Goal: Navigation & Orientation: Find specific page/section

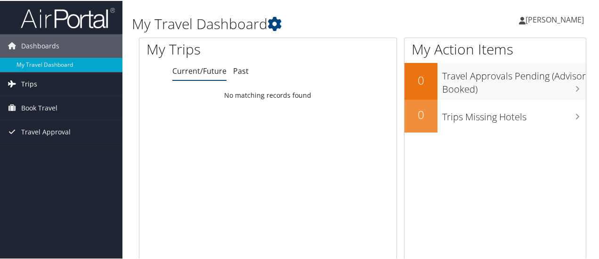
click at [40, 85] on link "Trips" at bounding box center [61, 84] width 122 height 24
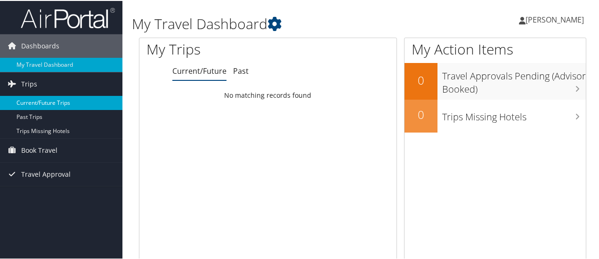
click at [57, 104] on link "Current/Future Trips" at bounding box center [61, 102] width 122 height 14
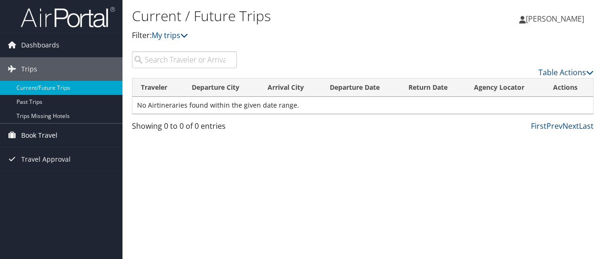
click at [43, 130] on span "Book Travel" at bounding box center [39, 136] width 36 height 24
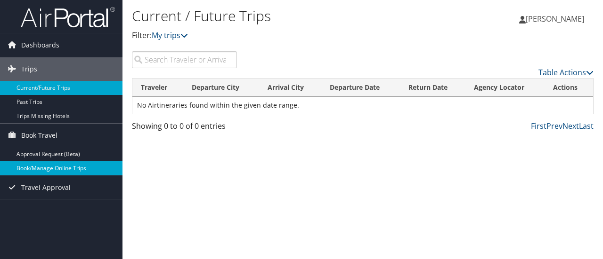
click at [49, 166] on link "Book/Manage Online Trips" at bounding box center [61, 169] width 122 height 14
